Goal: Task Accomplishment & Management: Manage account settings

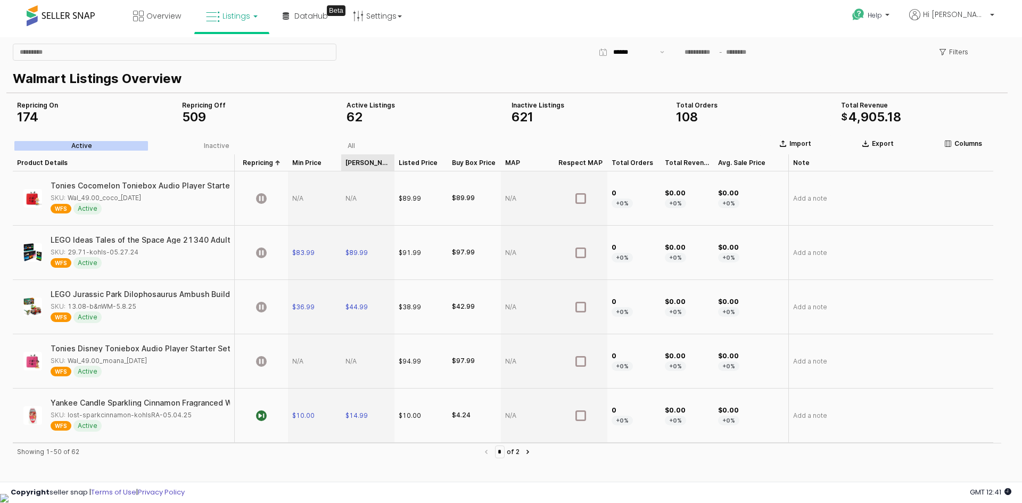
scroll to position [53, 0]
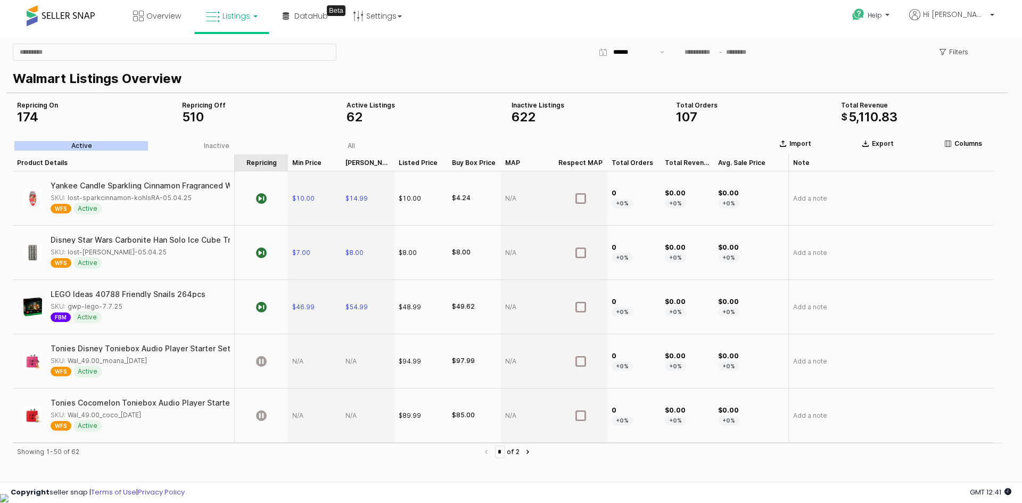
click at [265, 162] on div "Repricing Repricing" at bounding box center [261, 162] width 53 height 17
click at [272, 166] on div "Repricing Repricing" at bounding box center [261, 162] width 53 height 17
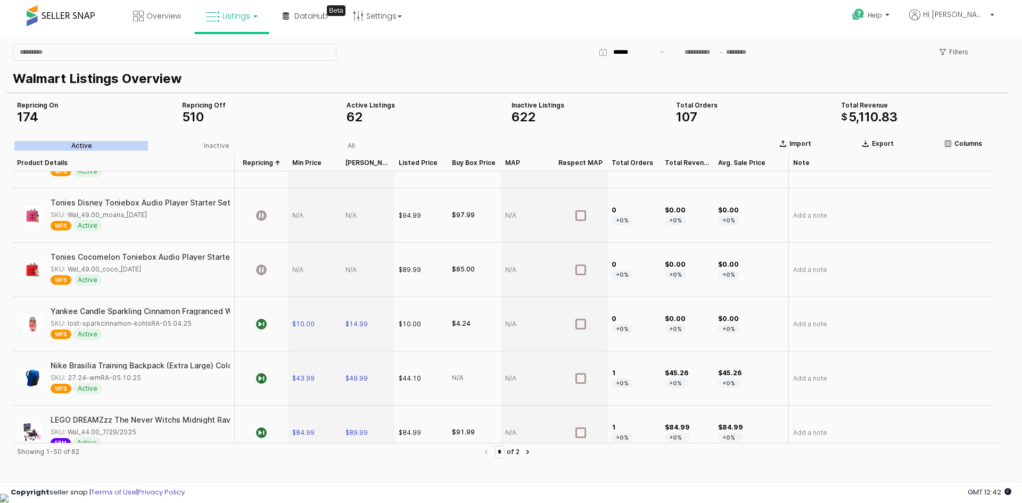
scroll to position [160, 0]
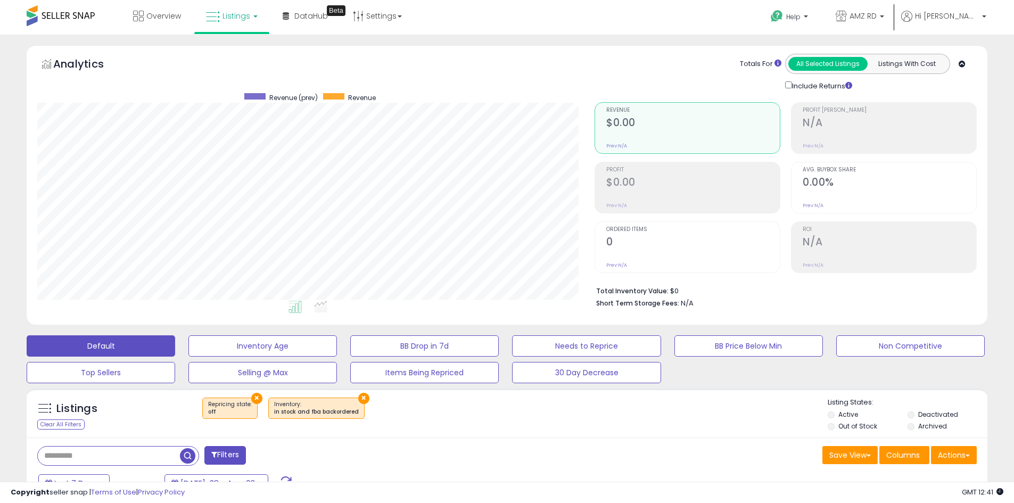
select select "**********"
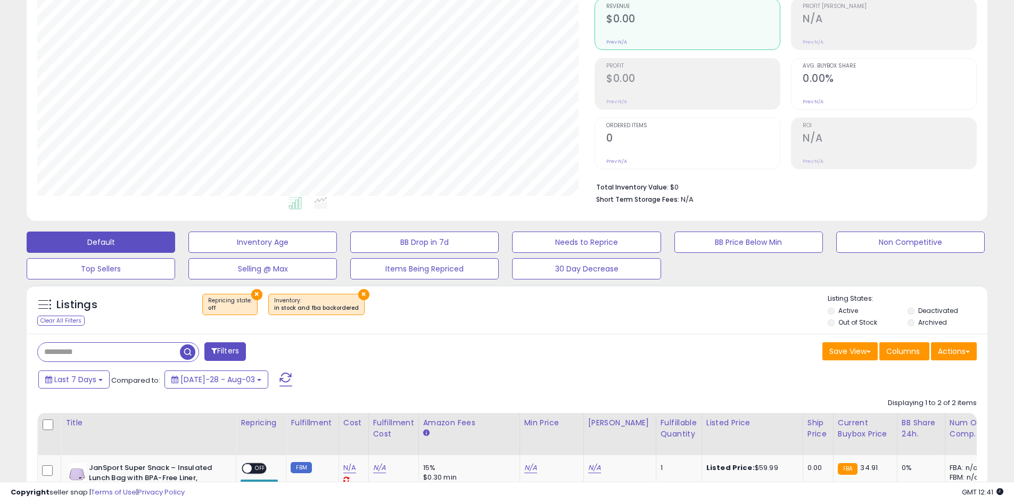
scroll to position [106, 0]
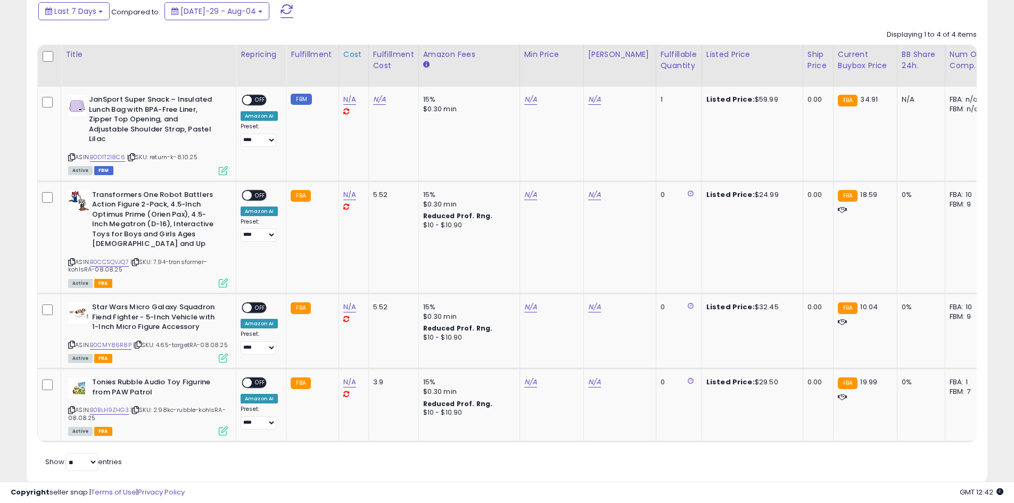
scroll to position [502, 0]
